Goal: Navigation & Orientation: Go to known website

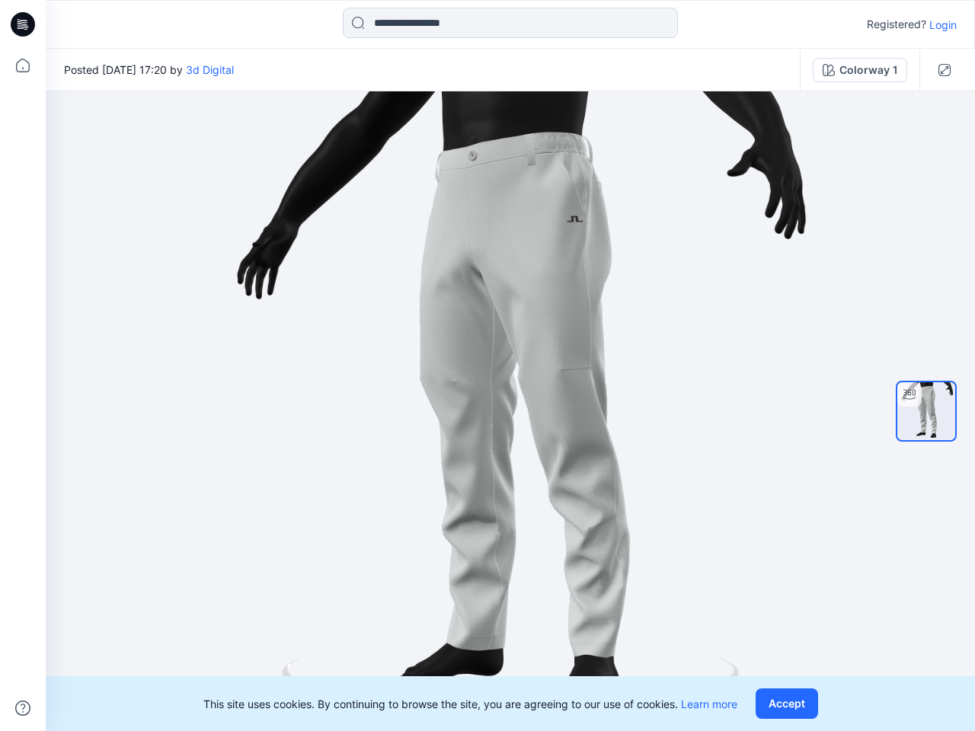
click at [488, 366] on div at bounding box center [511, 411] width 930 height 640
click at [24, 24] on icon at bounding box center [25, 24] width 6 height 1
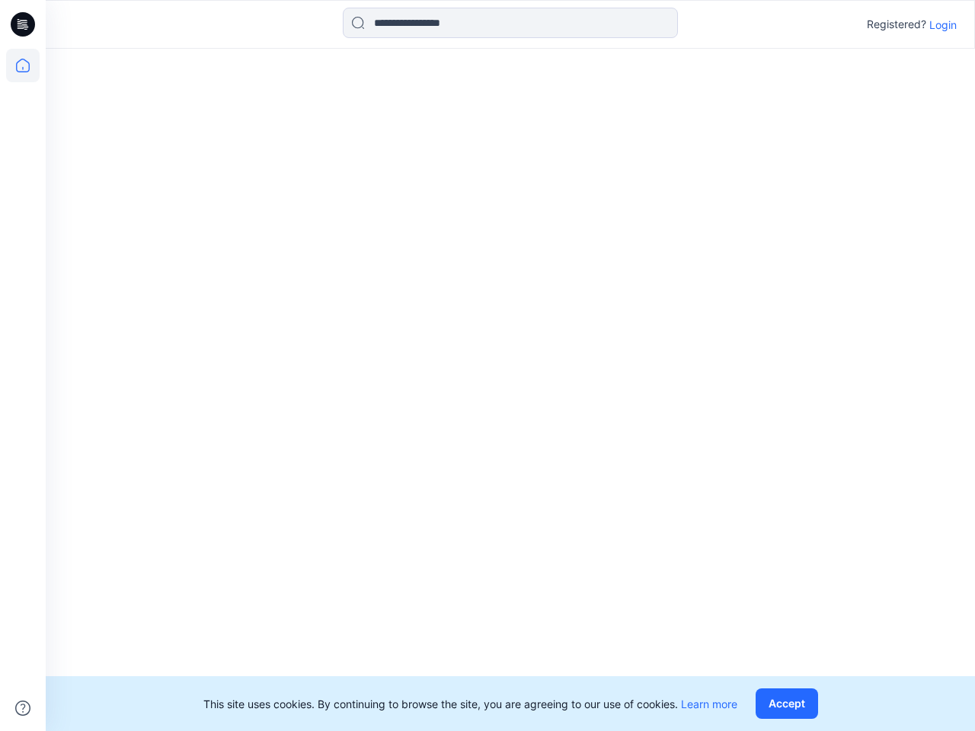
click at [23, 66] on icon at bounding box center [23, 66] width 34 height 34
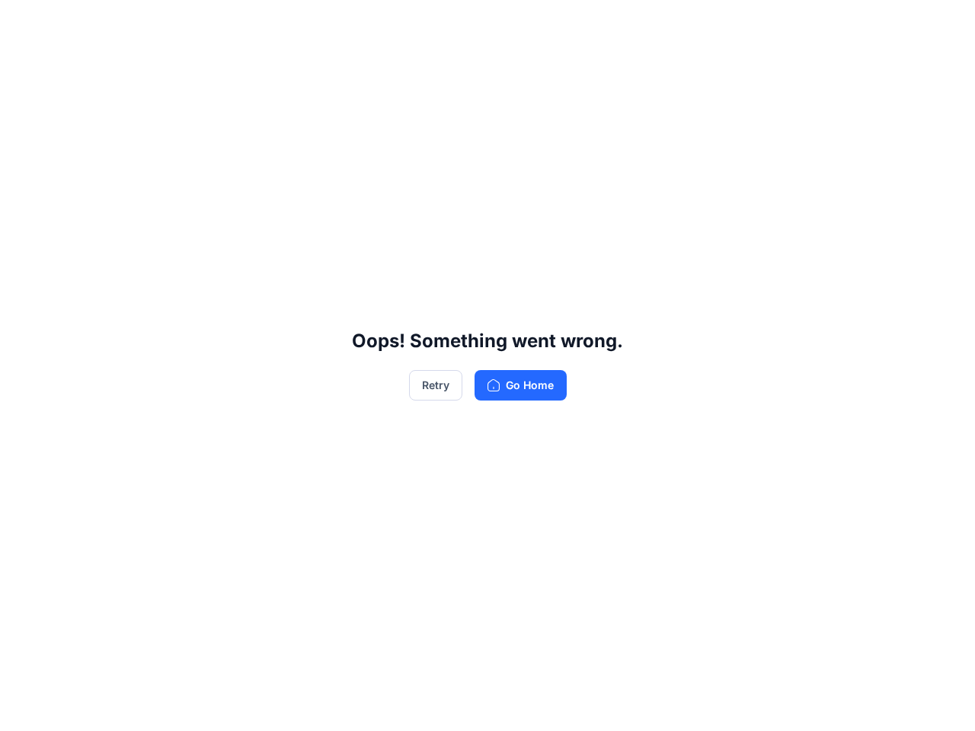
click at [23, 709] on div "Oops! Something went wrong. Retry Go Home" at bounding box center [487, 365] width 975 height 731
click at [510, 23] on div "Oops! Something went wrong. Retry Go Home" at bounding box center [487, 365] width 975 height 731
click at [943, 24] on div "Oops! Something went wrong. Retry Go Home" at bounding box center [487, 365] width 975 height 731
click at [196, 69] on div "Oops! Something went wrong. Retry Go Home" at bounding box center [487, 365] width 975 height 731
click at [860, 70] on div "Oops! Something went wrong. Retry Go Home" at bounding box center [487, 365] width 975 height 731
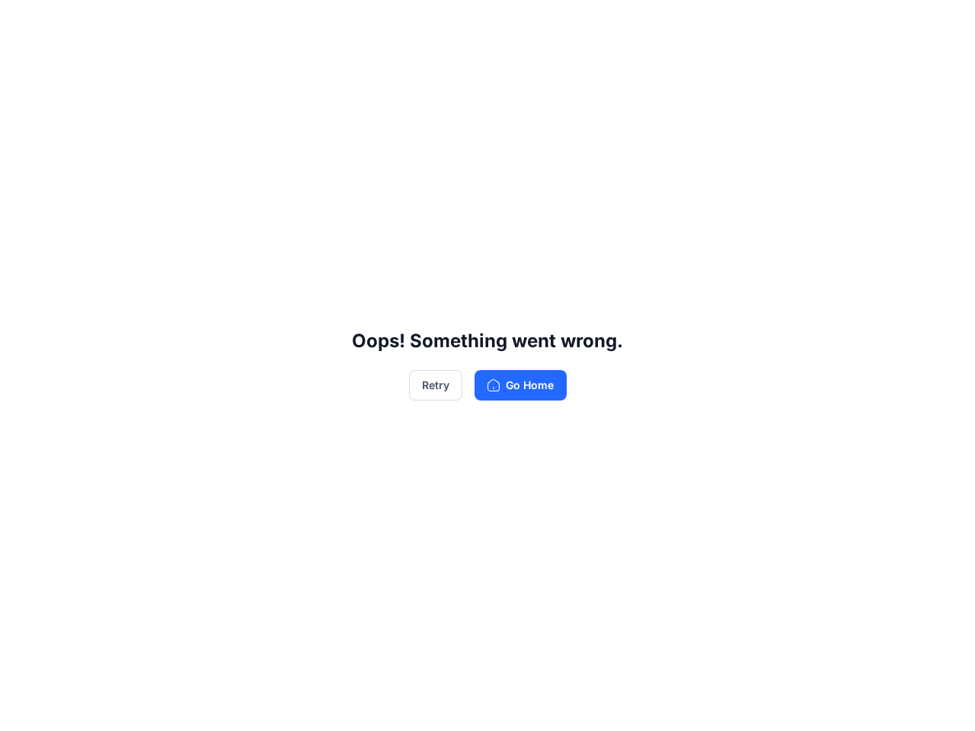
click at [945, 70] on div "Oops! Something went wrong. Retry Go Home" at bounding box center [487, 365] width 975 height 731
click at [927, 411] on div "Oops! Something went wrong. Retry Go Home" at bounding box center [487, 365] width 975 height 731
